Goal: Task Accomplishment & Management: Use online tool/utility

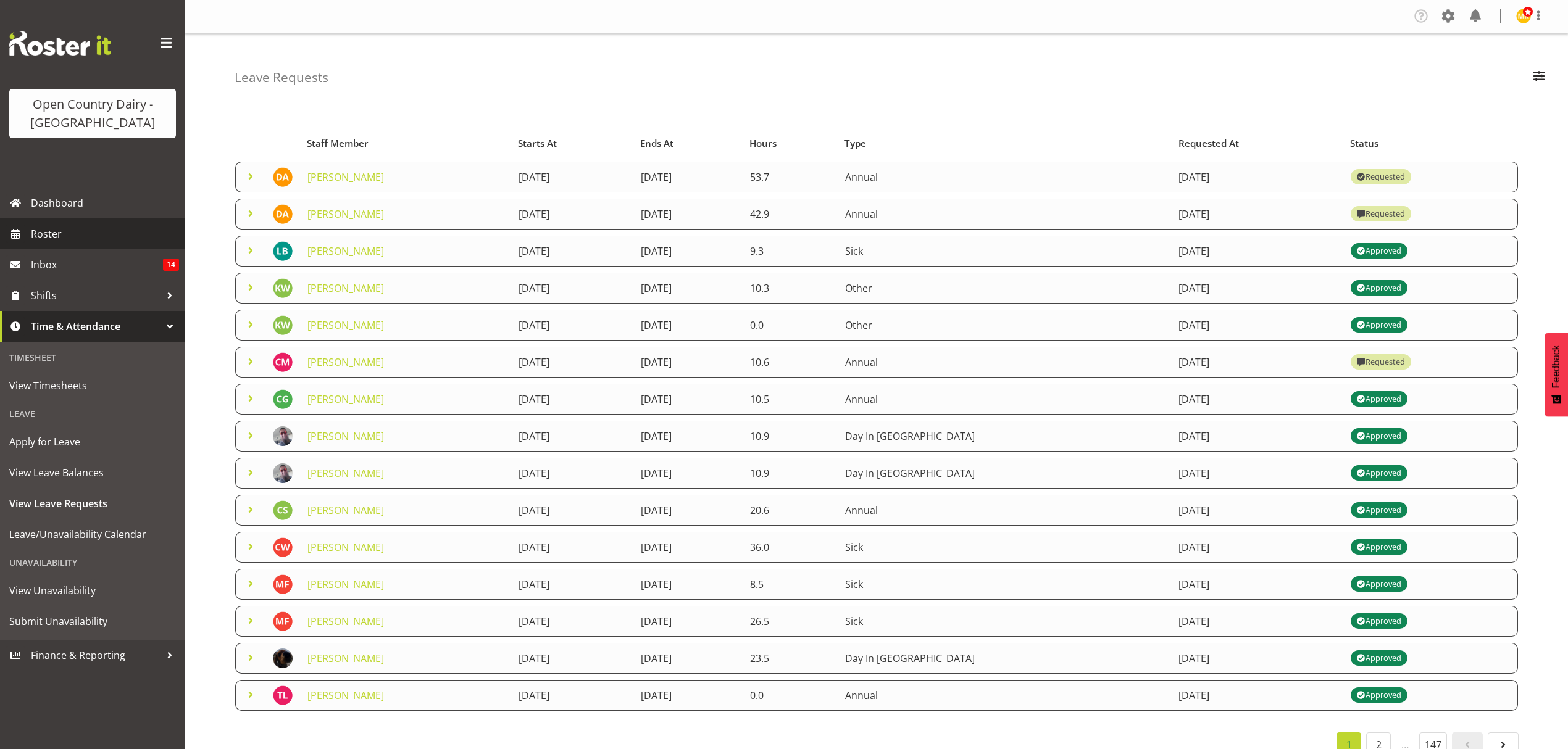
click at [60, 229] on span "Roster" at bounding box center [105, 234] width 148 height 18
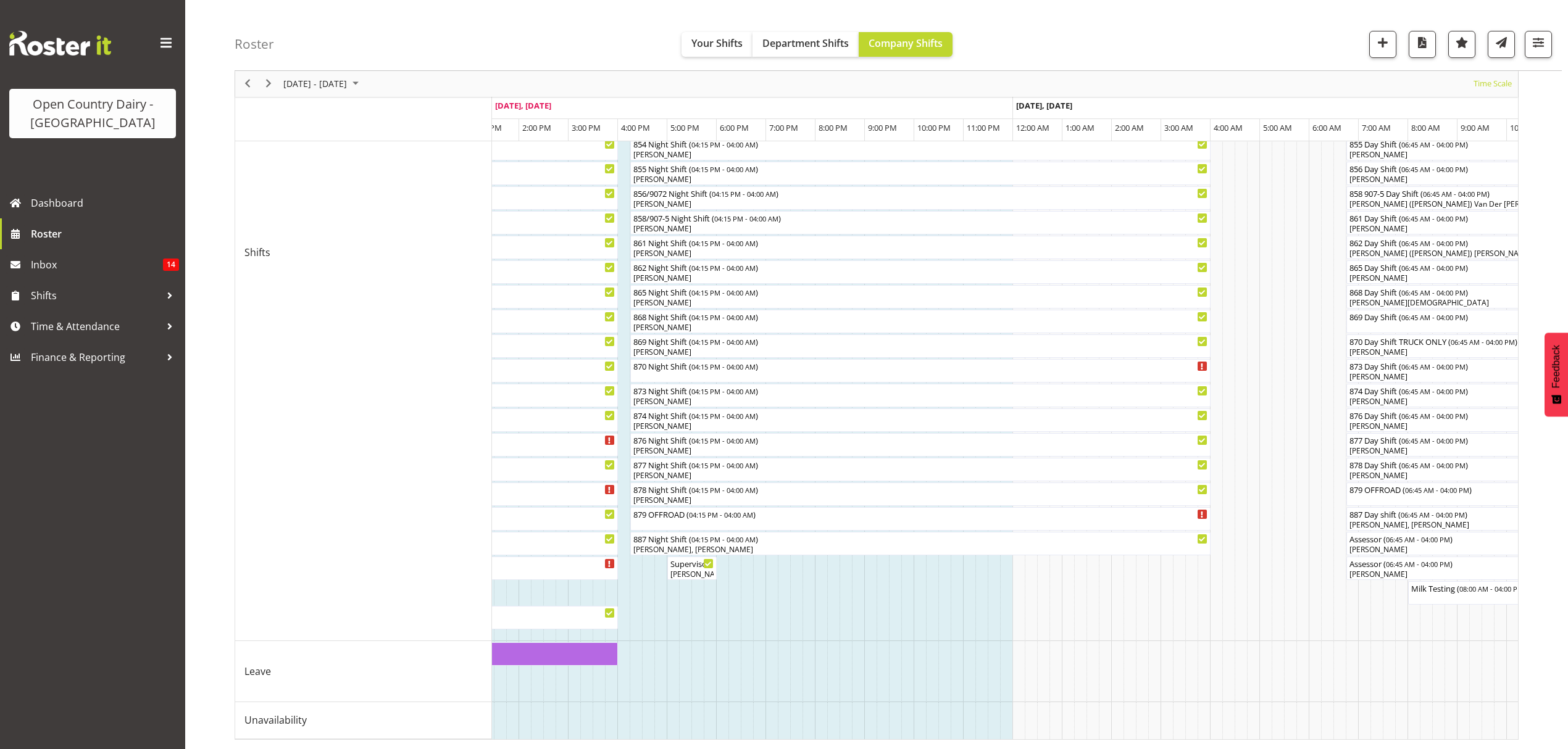
scroll to position [0, 679]
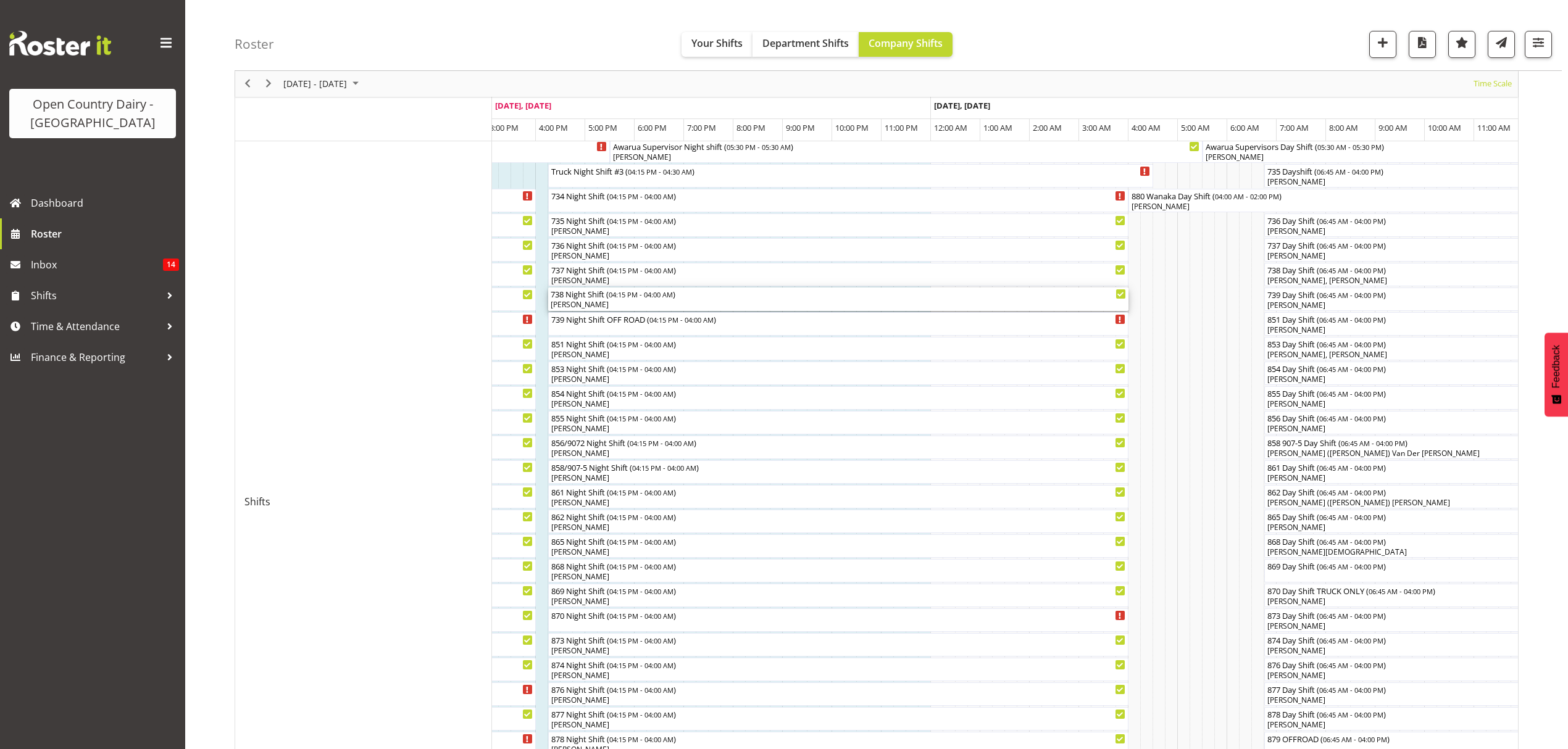
click at [651, 299] on div "738 Night Shift ( 04:15 PM - 04:00 AM )" at bounding box center [838, 293] width 576 height 12
click at [0, 0] on div at bounding box center [0, 0] width 0 height 0
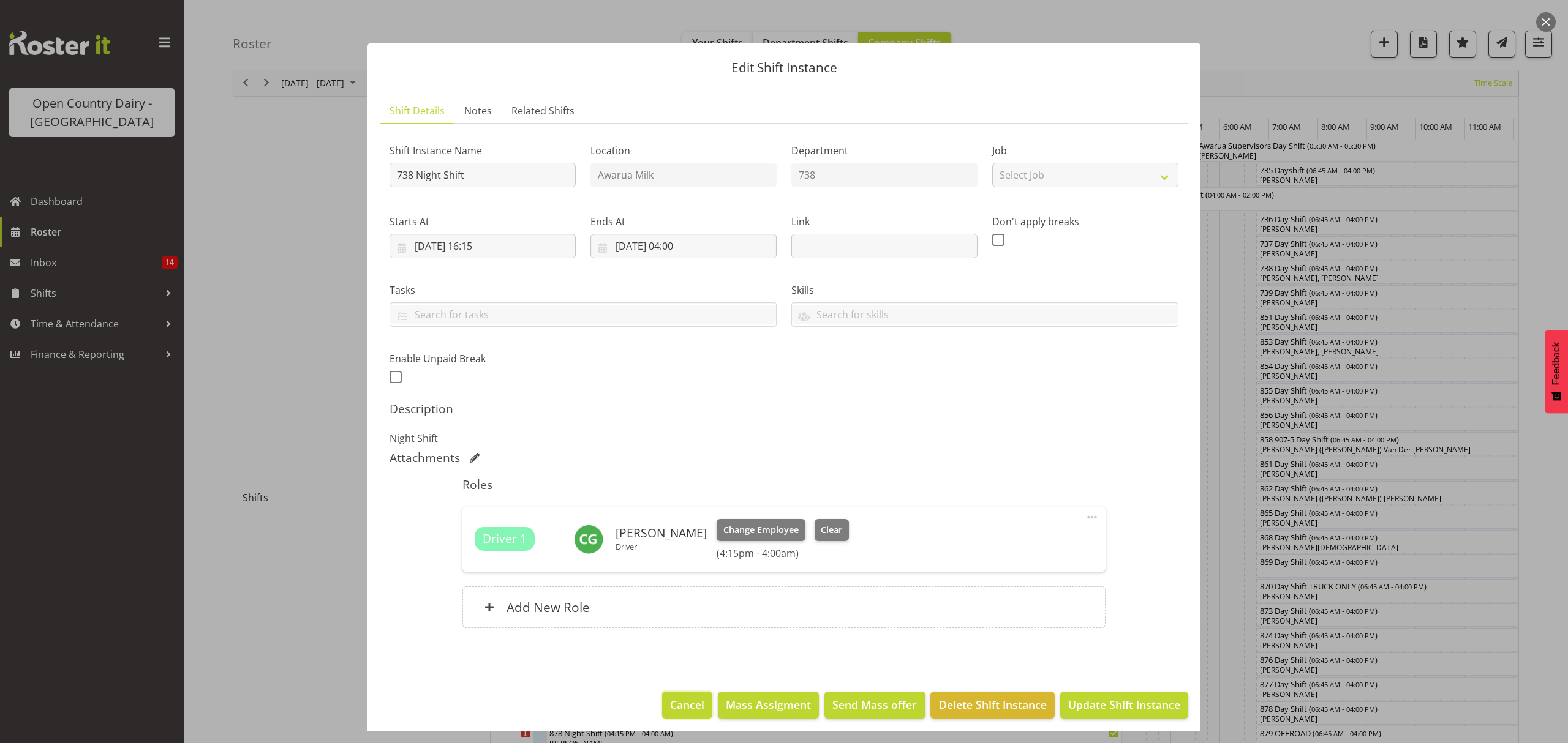
click at [677, 705] on span "Cancel" at bounding box center [687, 704] width 34 height 16
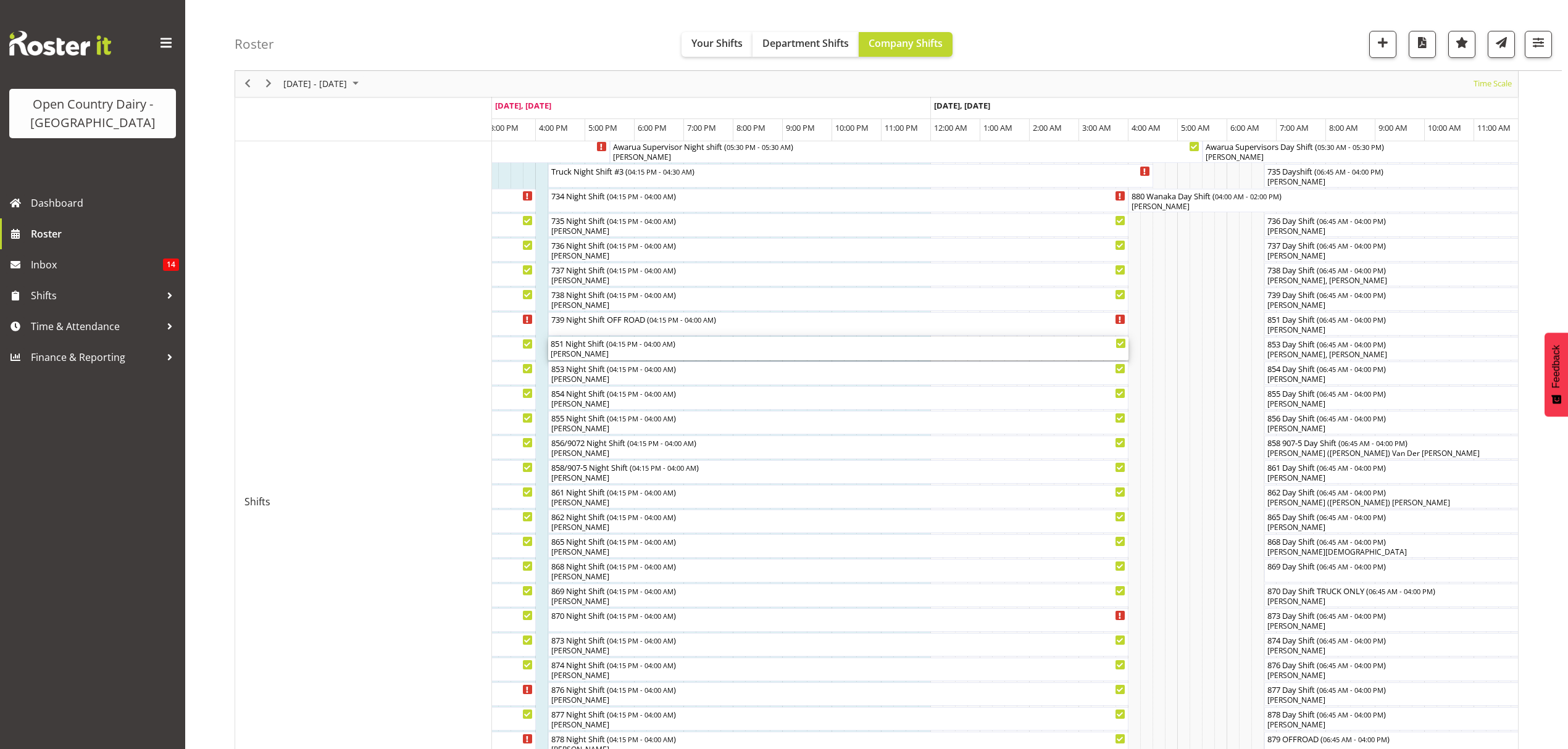
click at [636, 350] on div "[PERSON_NAME]" at bounding box center [838, 355] width 576 height 11
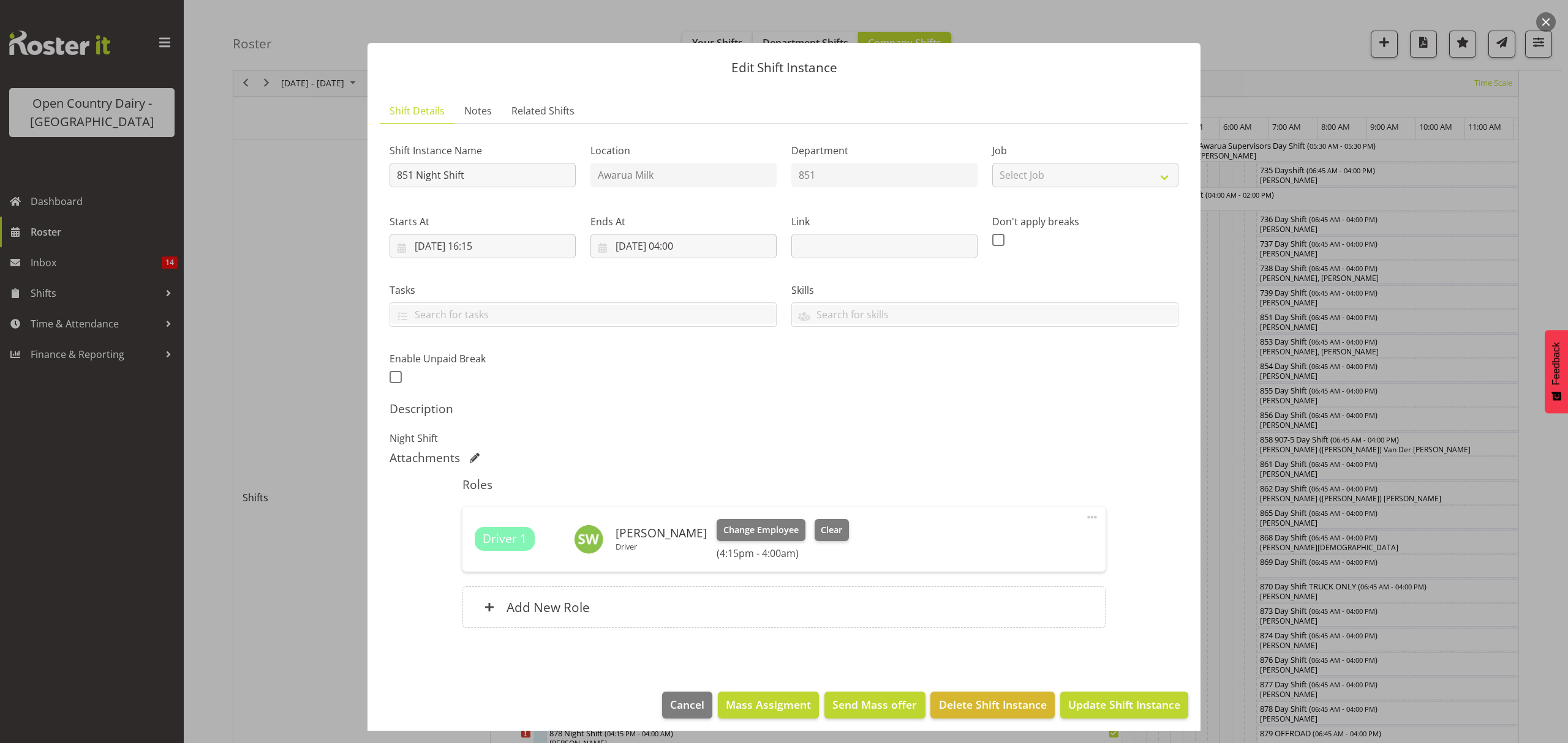
click at [686, 689] on footer "Cancel Mass Assigment Send Mass offer Delete Shift Instance Update Shift Instan…" at bounding box center [784, 709] width 833 height 58
click at [682, 698] on span "Cancel" at bounding box center [687, 704] width 34 height 16
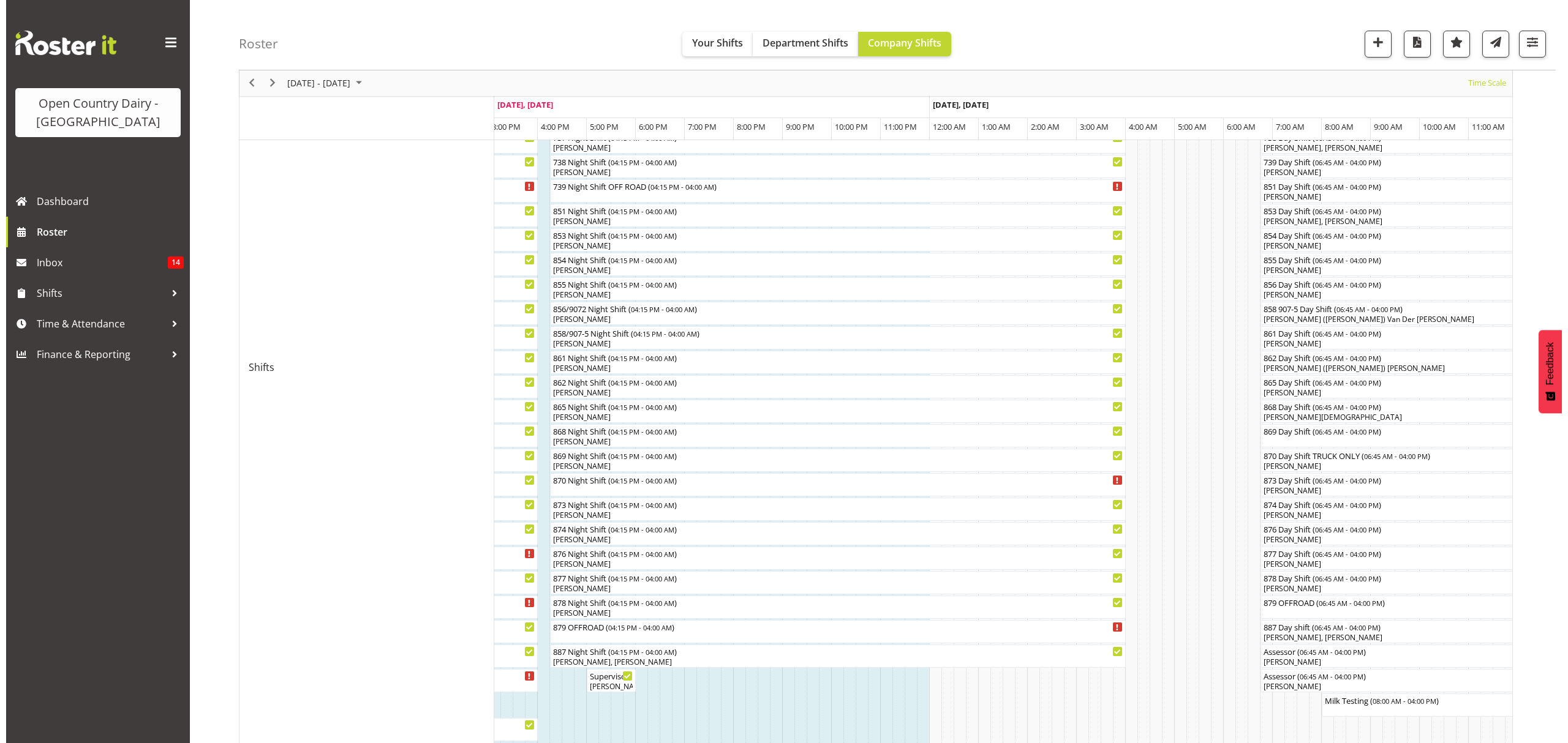
scroll to position [341, 0]
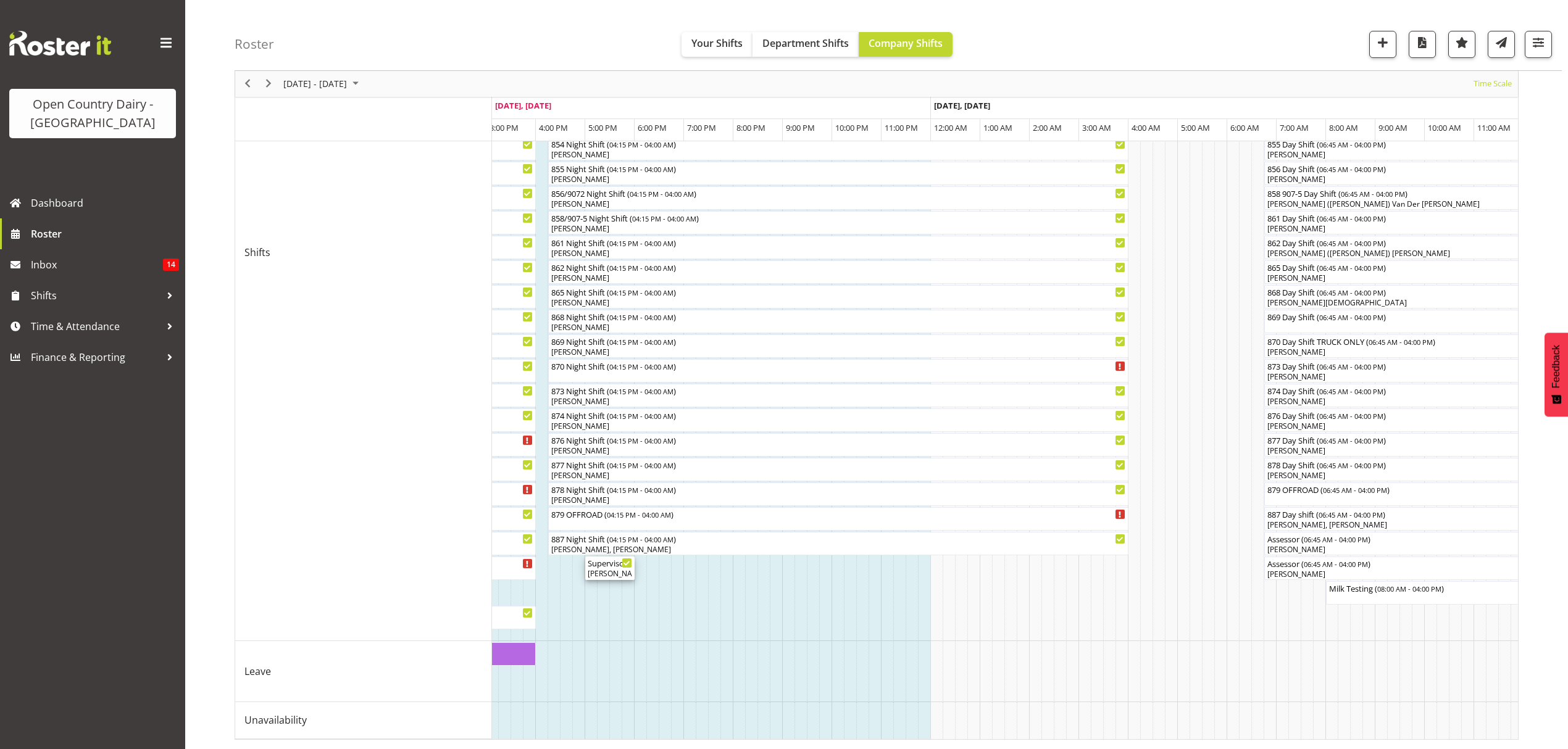
click at [610, 556] on div "Supervisor Meeting ( 05:00 PM - 06:00 PM )" at bounding box center [610, 562] width 45 height 12
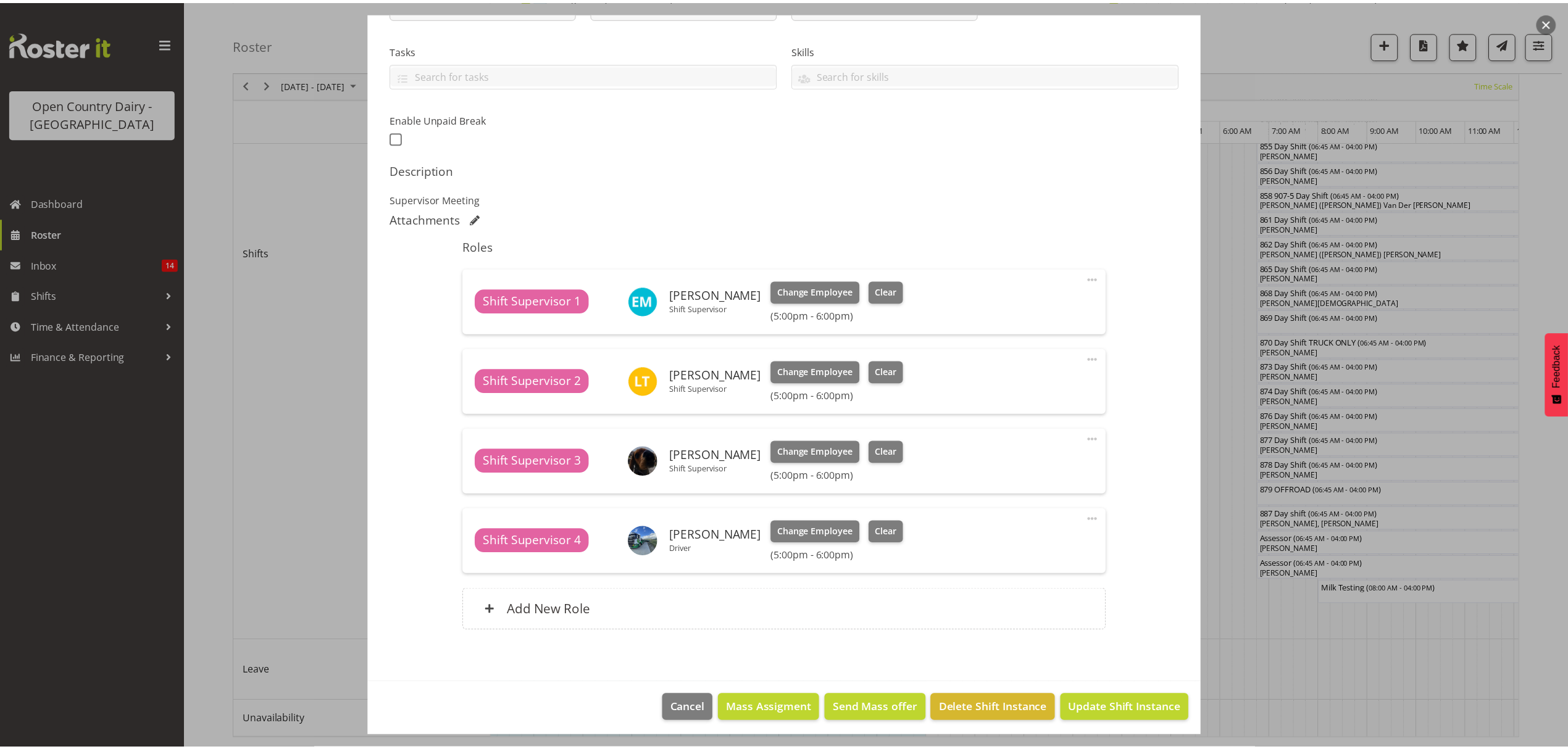
scroll to position [248, 0]
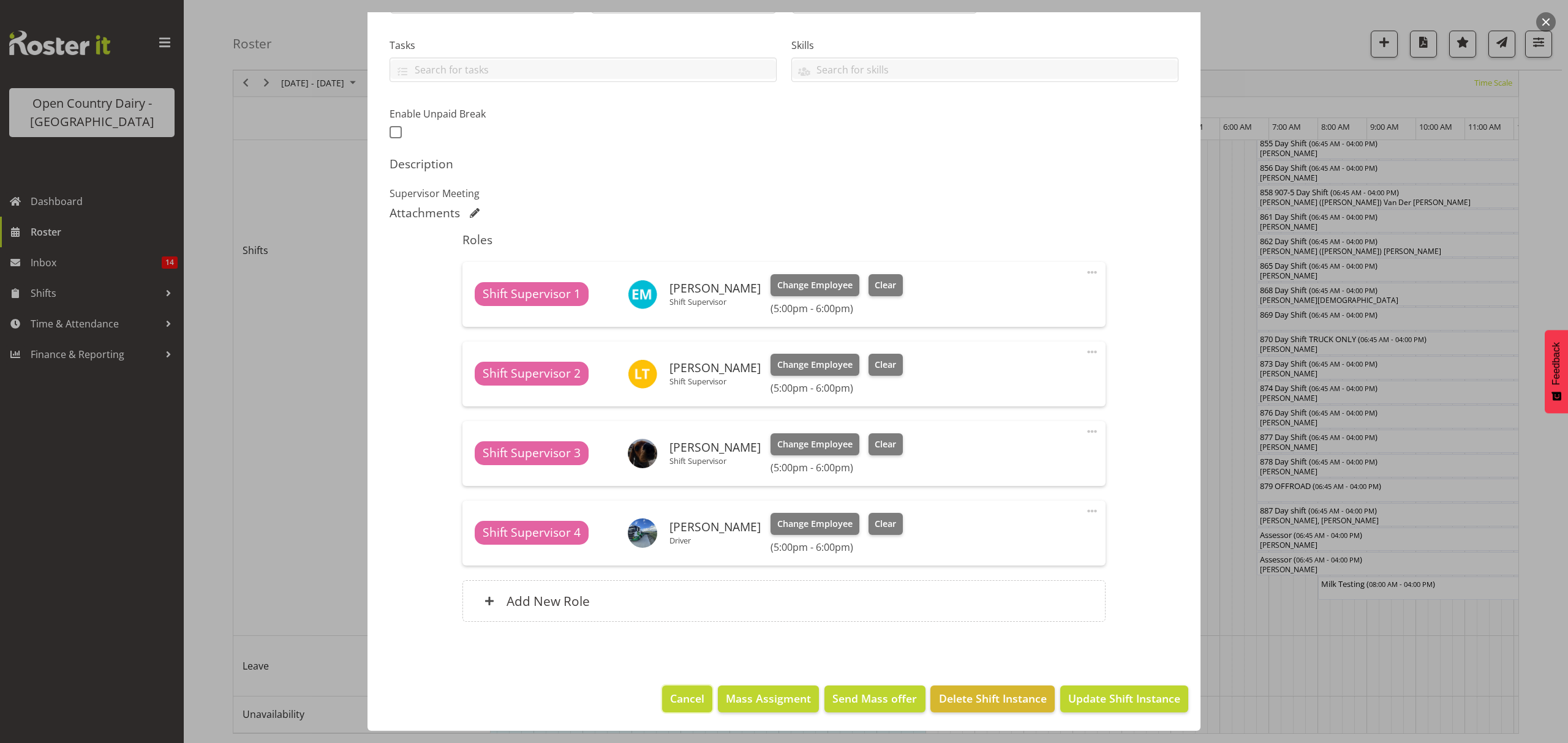
click at [670, 699] on span "Cancel" at bounding box center [687, 699] width 34 height 16
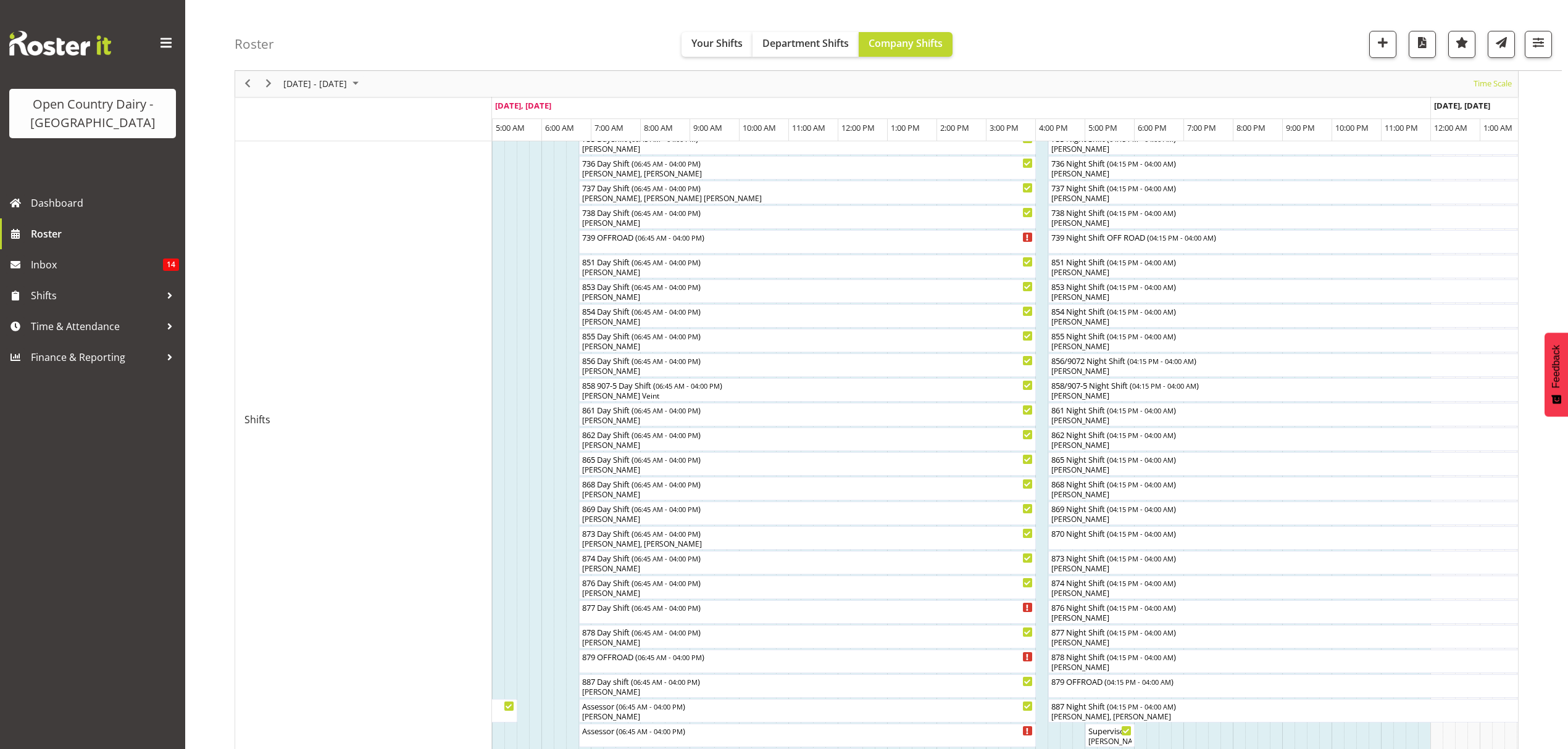
scroll to position [247, 0]
